Goal: Information Seeking & Learning: Find specific fact

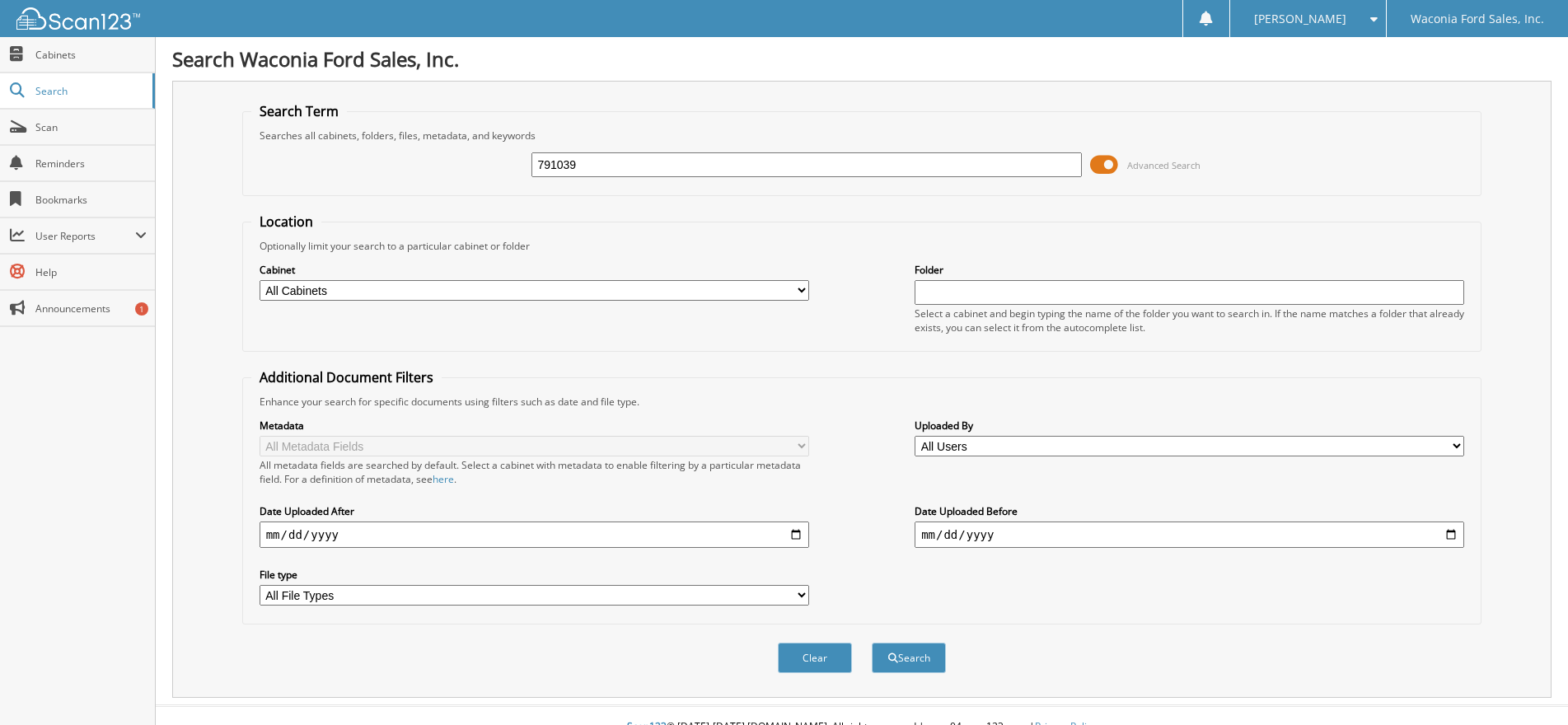
type input "791039"
click at [871, 642] on button "Search" at bounding box center [908, 657] width 74 height 31
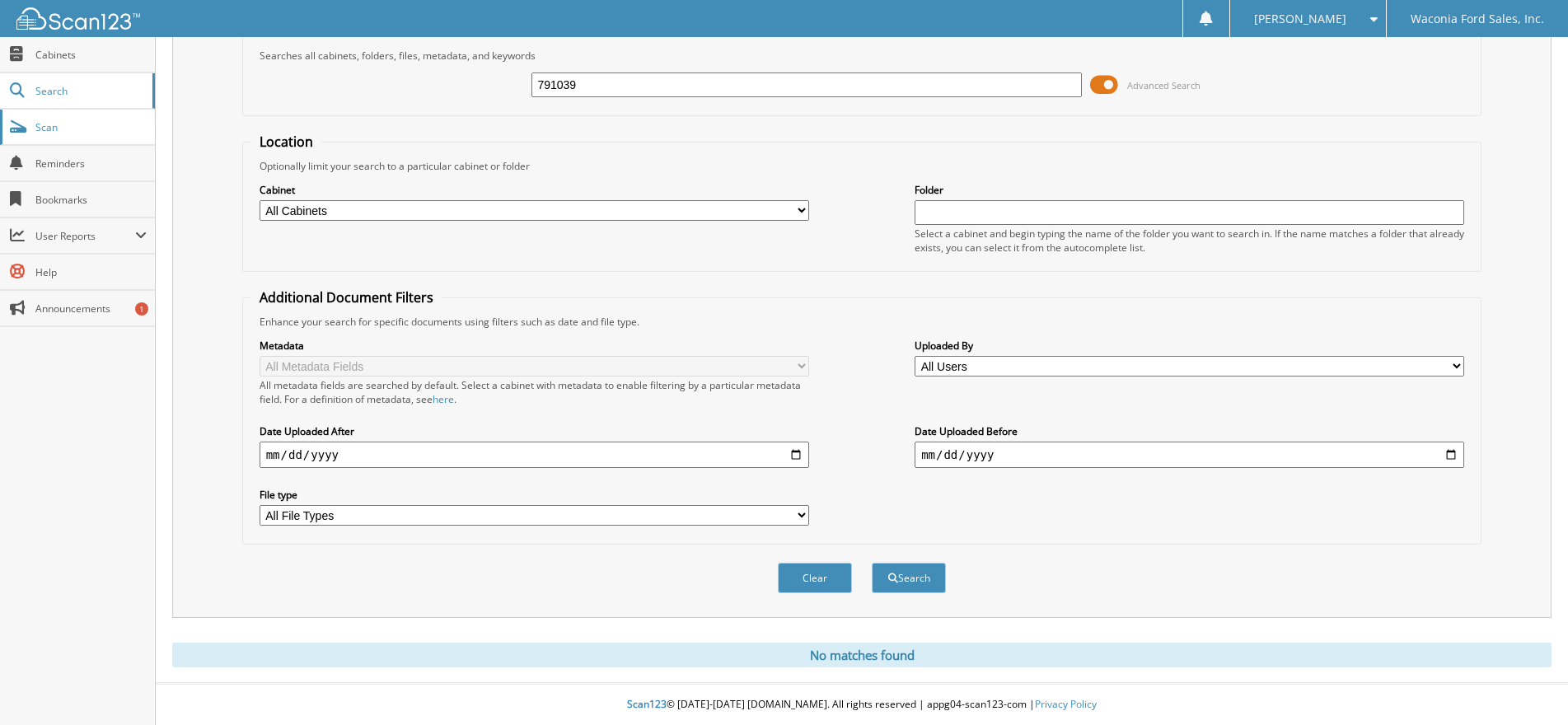
click at [58, 124] on span "Scan" at bounding box center [90, 128] width 111 height 14
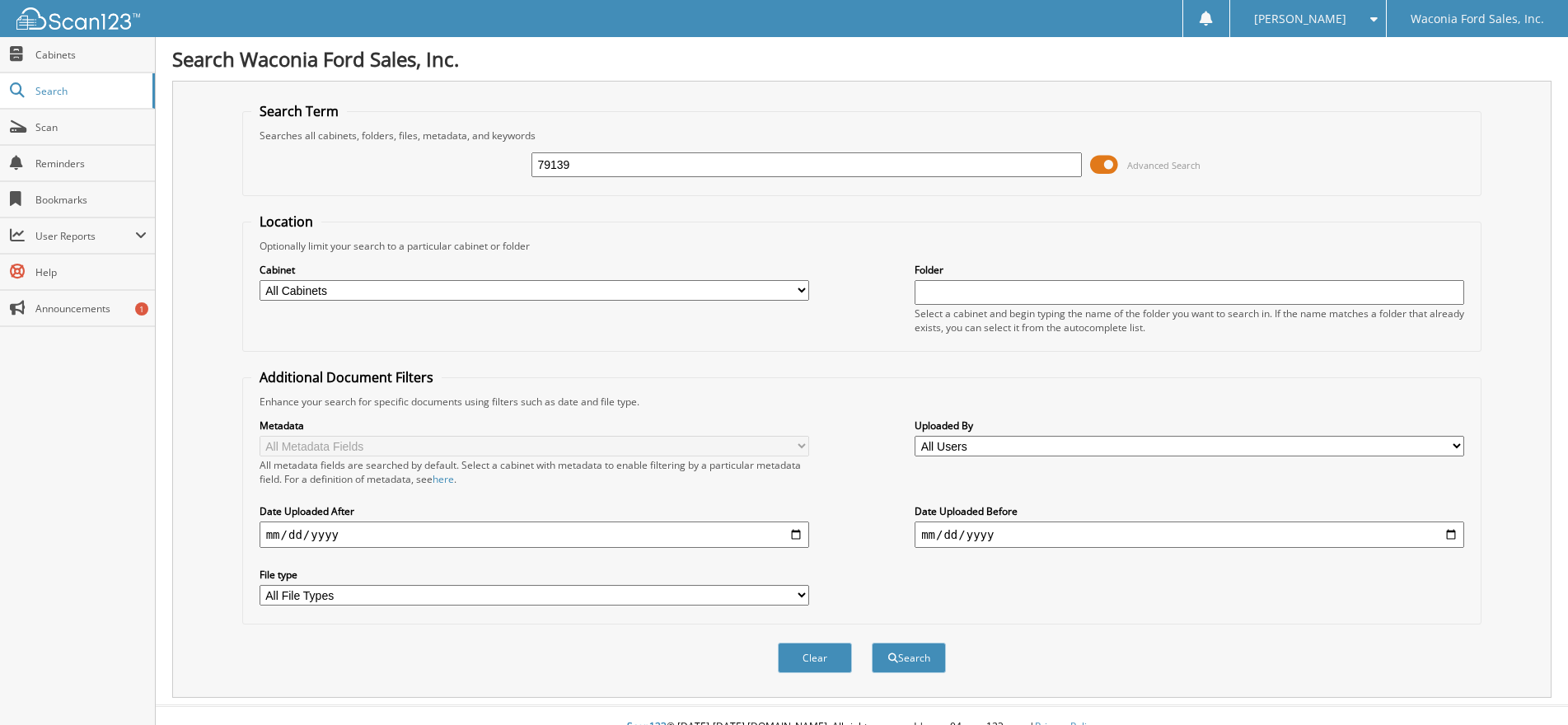
type input "79139"
click at [871, 642] on button "Search" at bounding box center [908, 657] width 74 height 31
click at [555, 165] on input "79139" at bounding box center [807, 164] width 550 height 24
type input "791039"
click at [871, 642] on button "Search" at bounding box center [908, 657] width 74 height 31
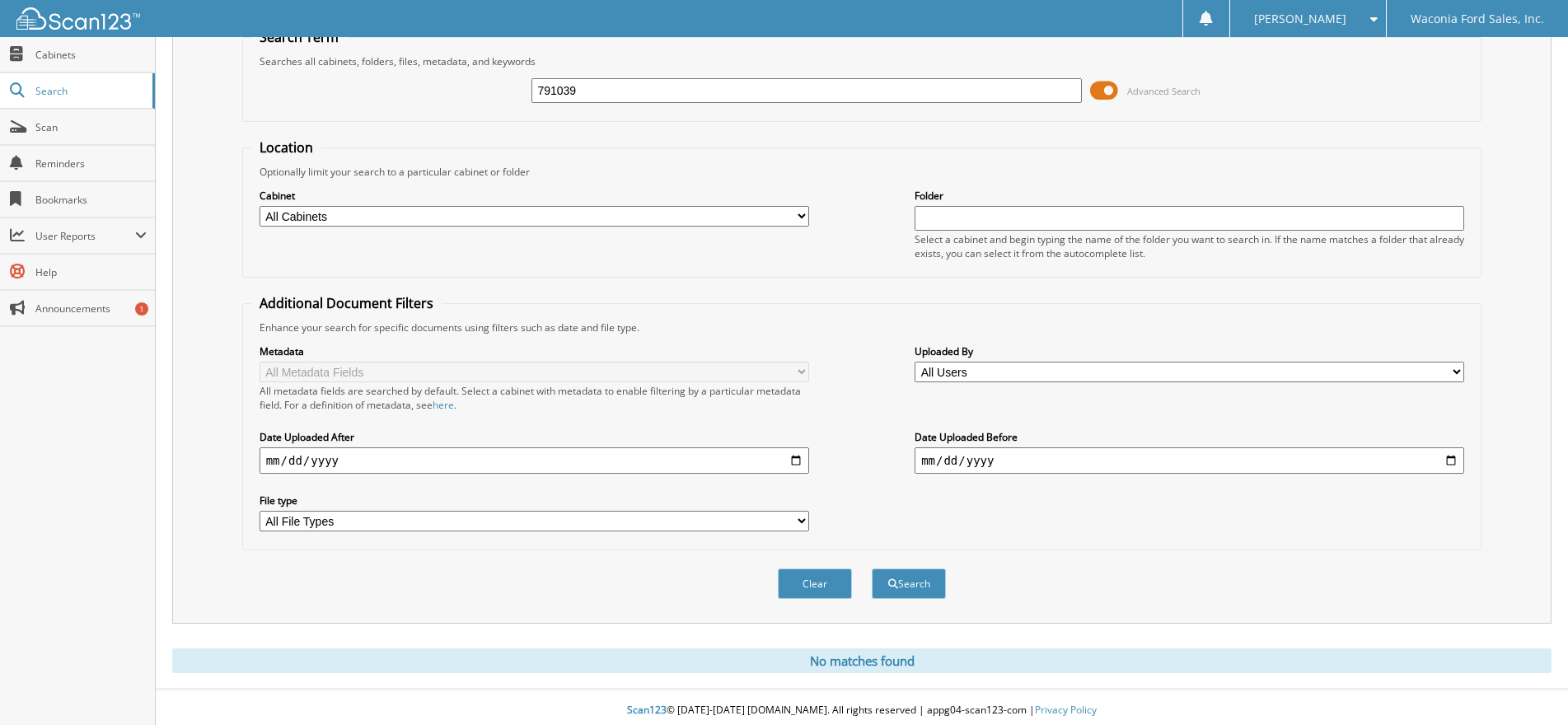
scroll to position [81, 0]
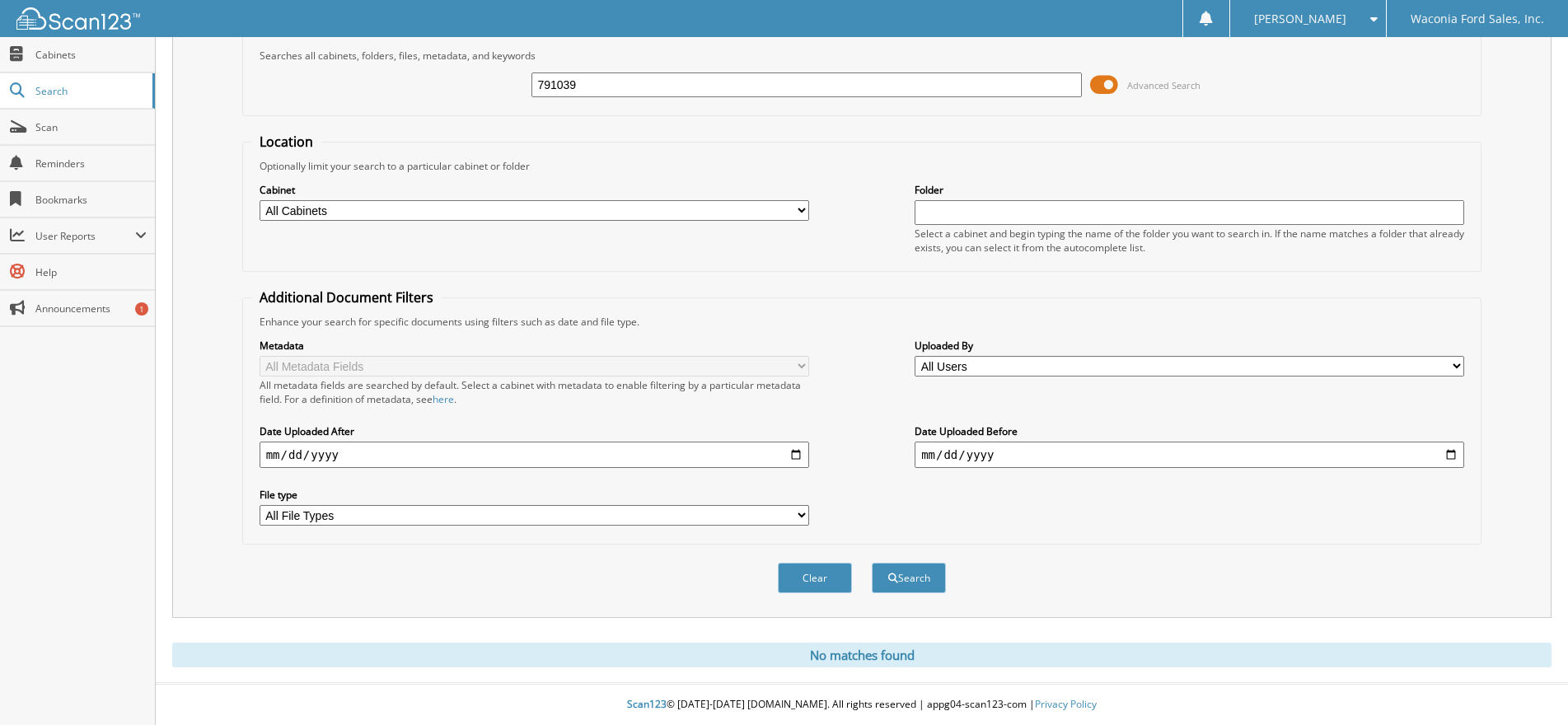
click at [1112, 83] on span at bounding box center [1104, 84] width 28 height 24
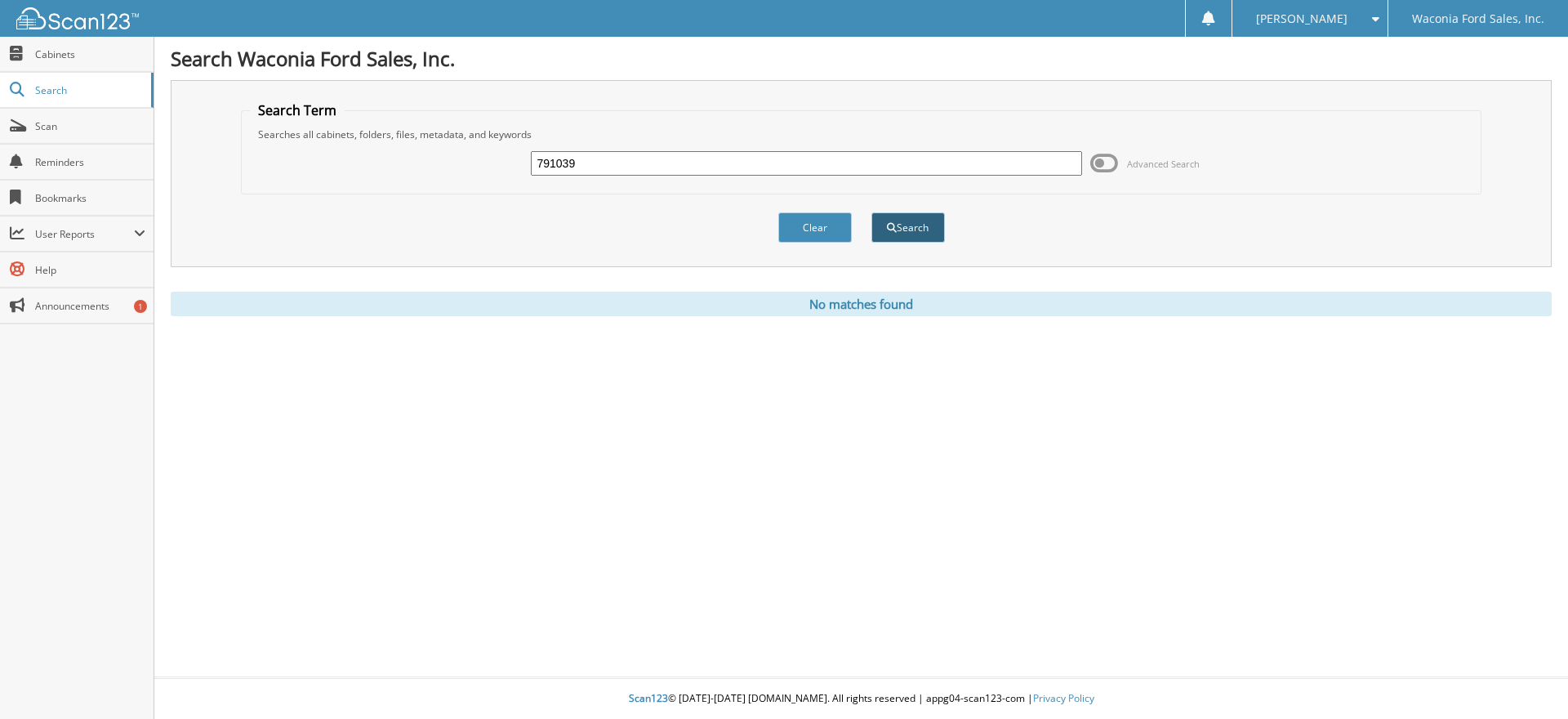
click at [915, 219] on button "Search" at bounding box center [908, 228] width 73 height 30
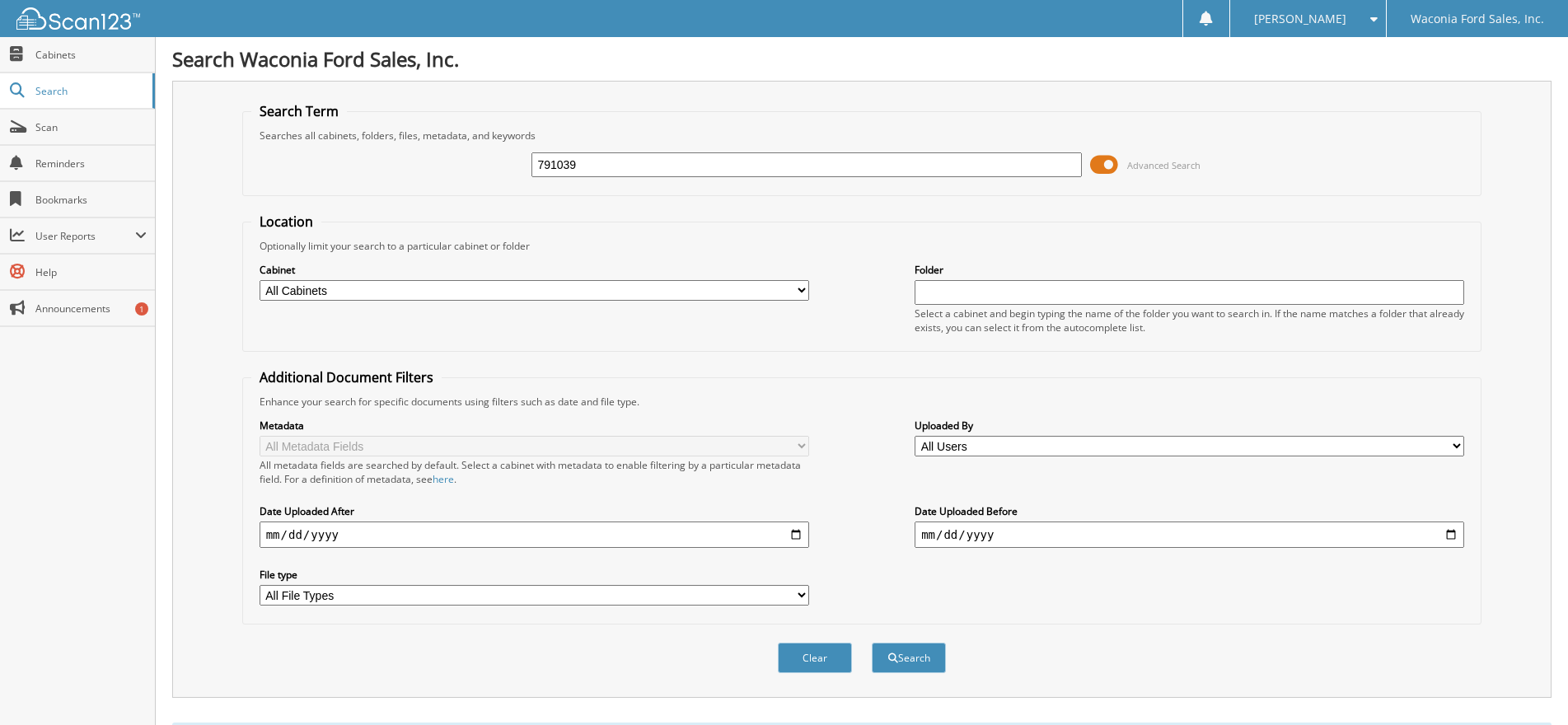
drag, startPoint x: 603, startPoint y: 161, endPoint x: 471, endPoint y: 178, distance: 133.1
click at [463, 177] on div "791039 Advanced Search" at bounding box center [862, 164] width 1222 height 44
type input "790807"
click at [871, 642] on button "Search" at bounding box center [908, 657] width 74 height 31
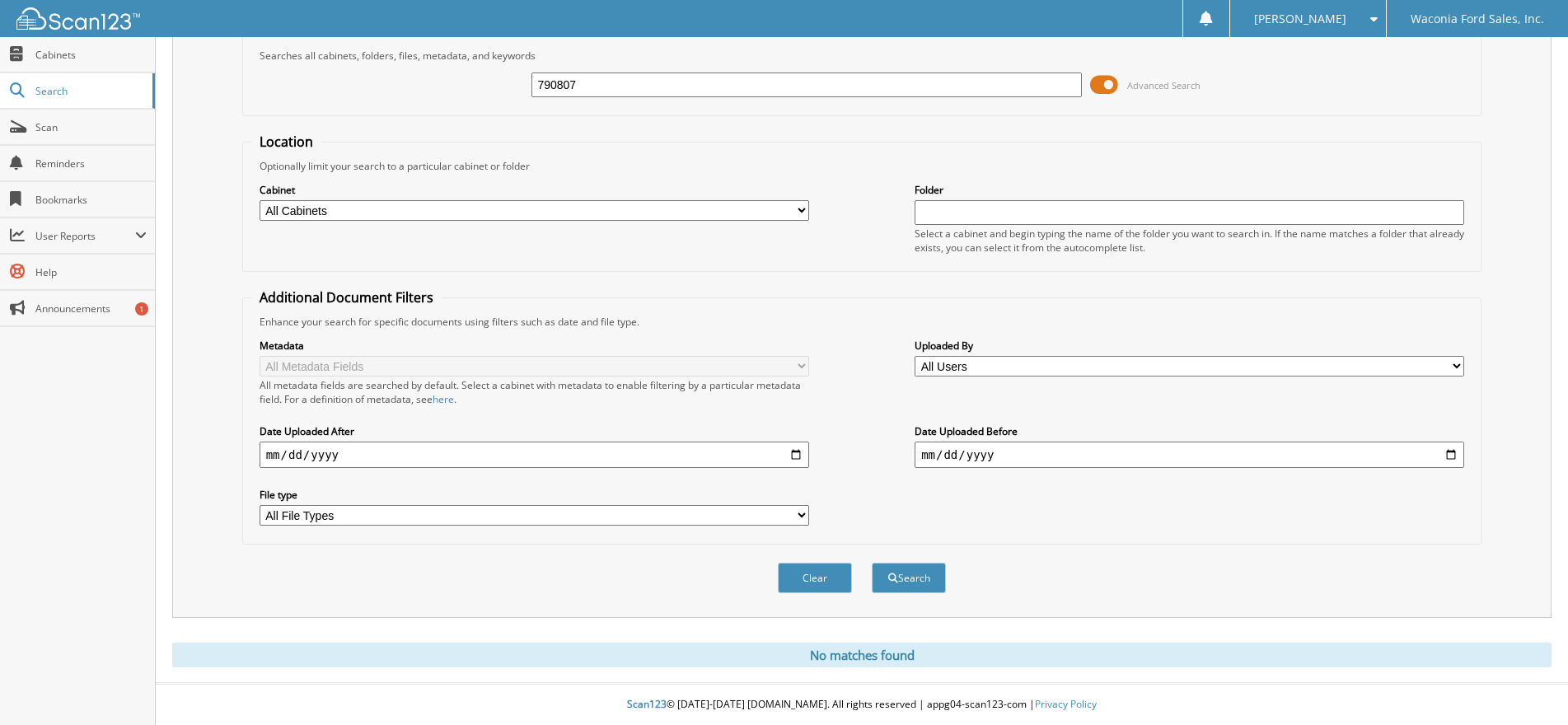
click at [1376, 16] on span at bounding box center [1370, 19] width 15 height 12
click at [1258, 86] on span at bounding box center [1253, 80] width 12 height 12
